Goal: Information Seeking & Learning: Learn about a topic

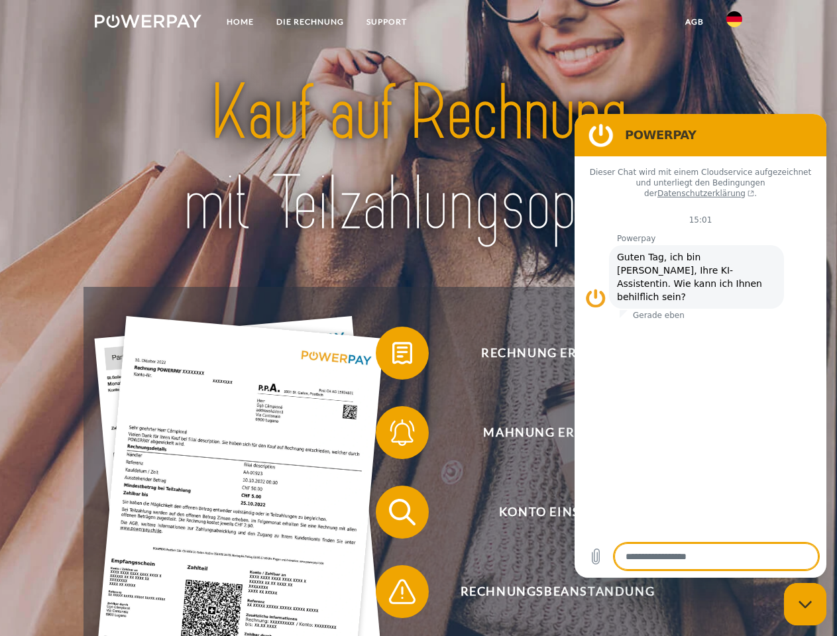
click at [148, 23] on img at bounding box center [148, 21] width 107 height 13
click at [734, 23] on img at bounding box center [734, 19] width 16 height 16
click at [694, 22] on link "agb" at bounding box center [694, 22] width 41 height 24
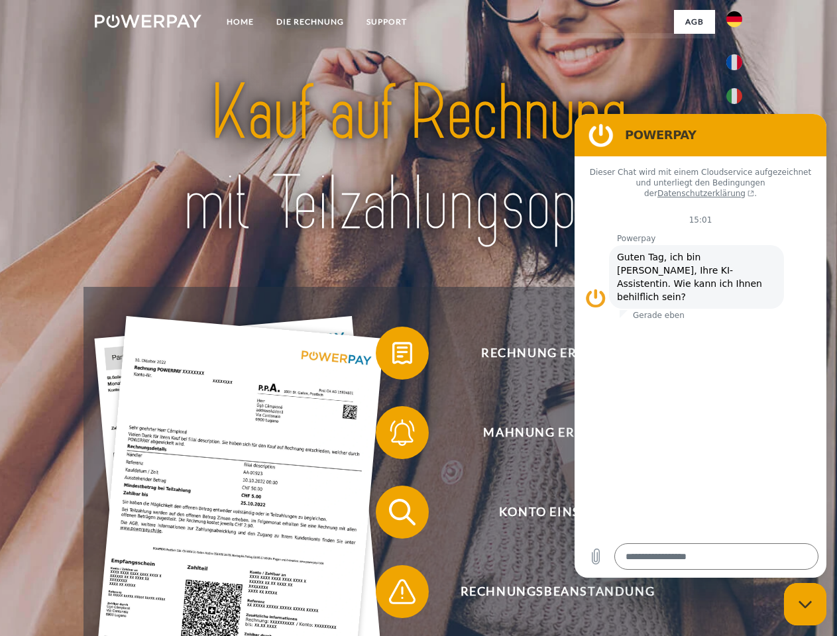
click at [392, 356] on span at bounding box center [382, 353] width 66 height 66
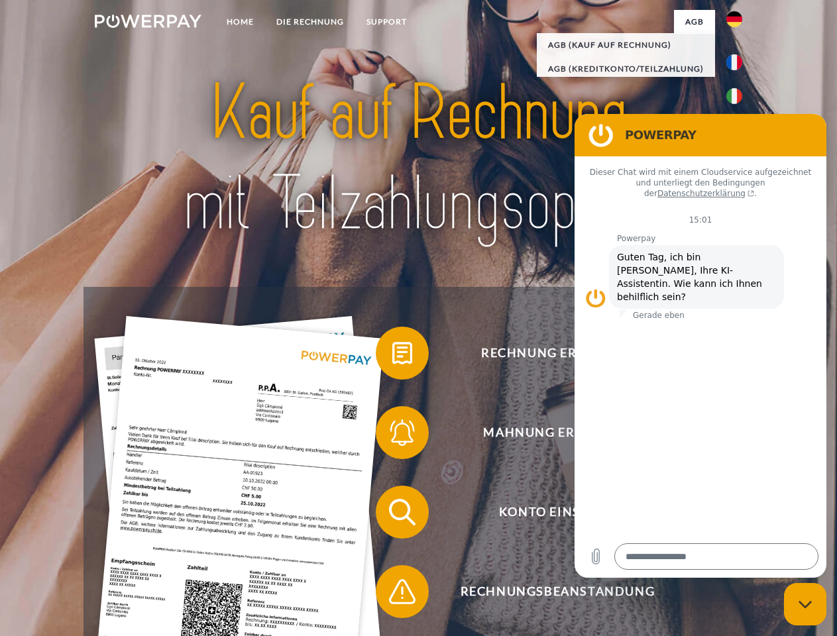
click at [392, 435] on span at bounding box center [382, 433] width 66 height 66
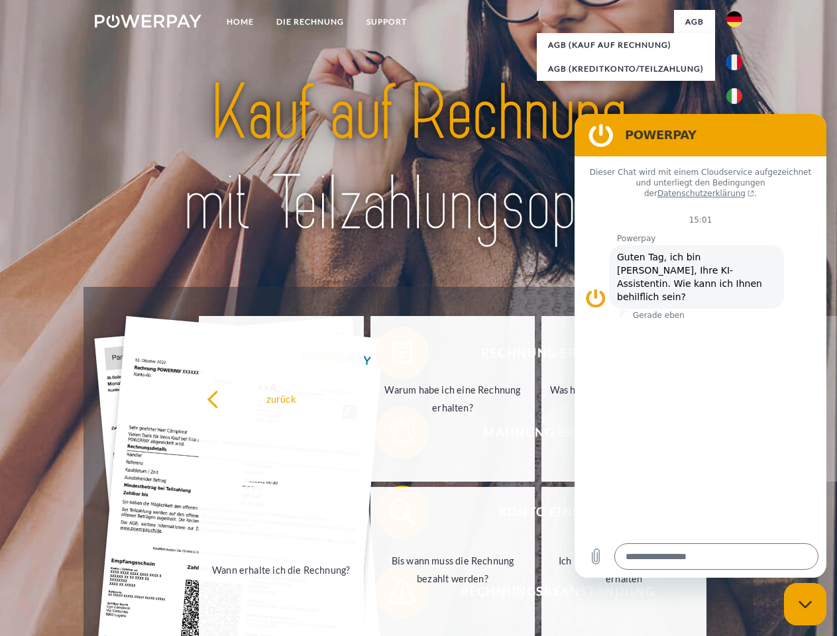
click at [392, 515] on link "Bis wann muss die Rechnung bezahlt werden?" at bounding box center [452, 570] width 165 height 166
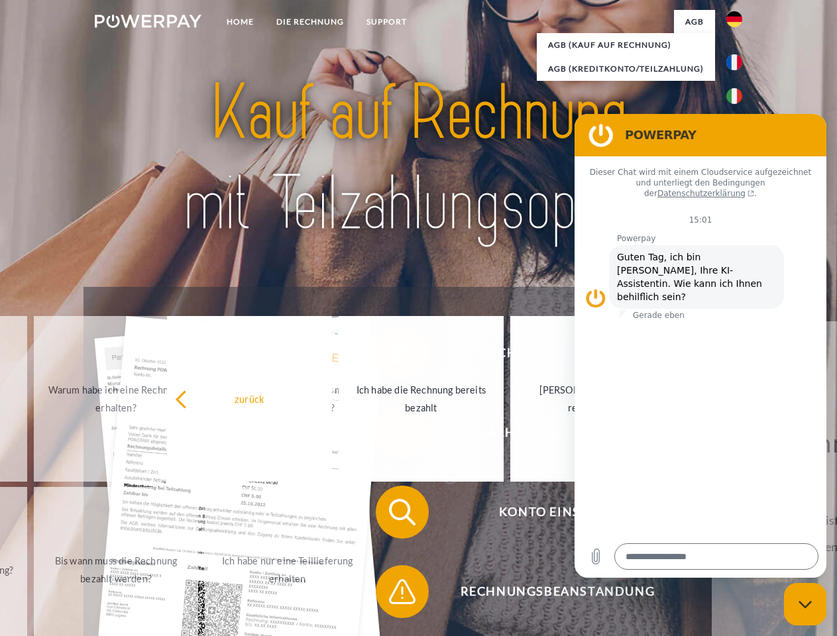
click at [392, 594] on span at bounding box center [382, 592] width 66 height 66
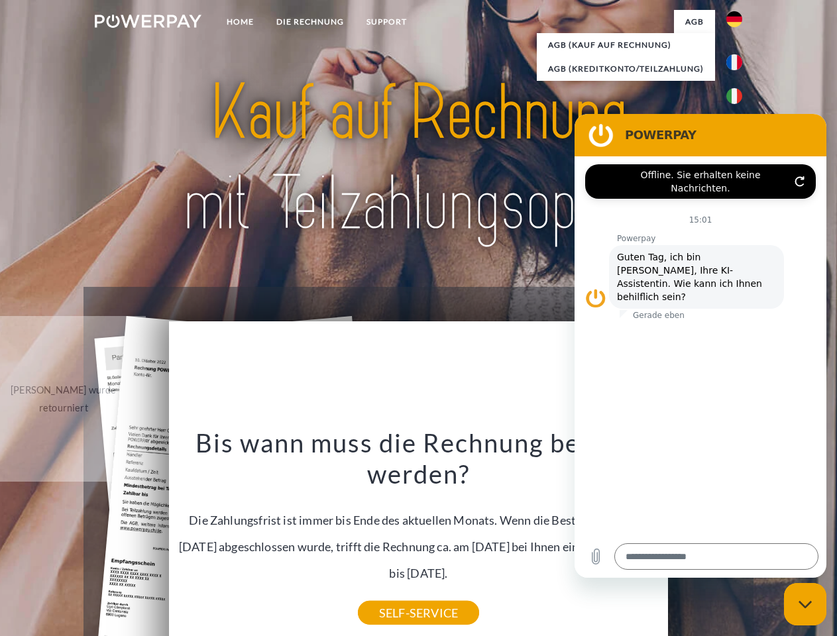
click at [805, 604] on icon "Messaging-Fenster schließen" at bounding box center [805, 604] width 14 height 9
type textarea "*"
